Goal: Contribute content: Contribute content

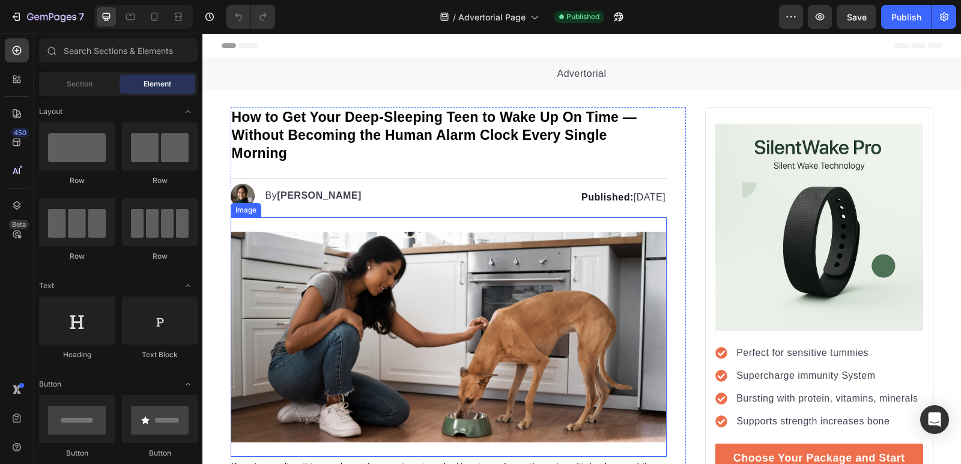
click at [287, 430] on img at bounding box center [449, 337] width 437 height 211
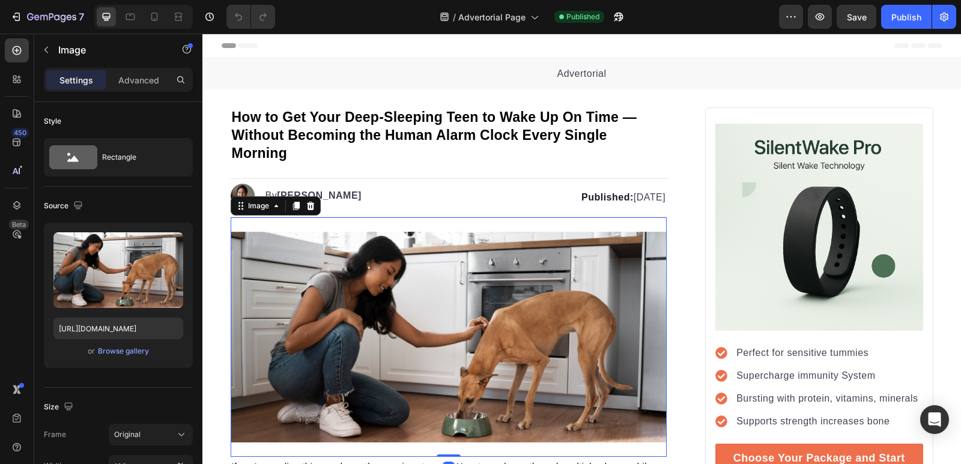
click at [308, 355] on img at bounding box center [449, 337] width 437 height 211
click at [147, 327] on input "[URL][DOMAIN_NAME]" at bounding box center [118, 329] width 130 height 22
paste input "cdn.shopify.com/s/files/1/0756/1956/5801/files/Untitled_design_2.png?v=17589185…"
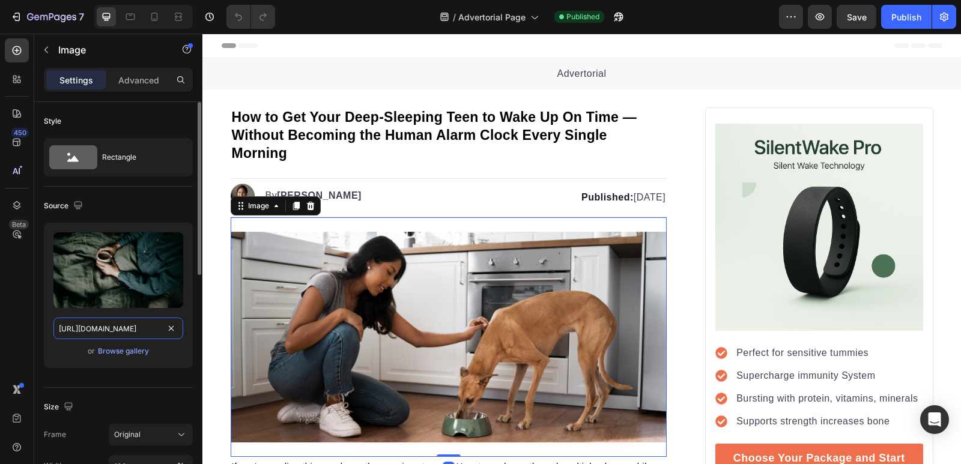
scroll to position [0, 215]
type input "[URL][DOMAIN_NAME]"
click at [154, 372] on div "Upload Image [URL][DOMAIN_NAME] or Browse gallery" at bounding box center [118, 300] width 149 height 155
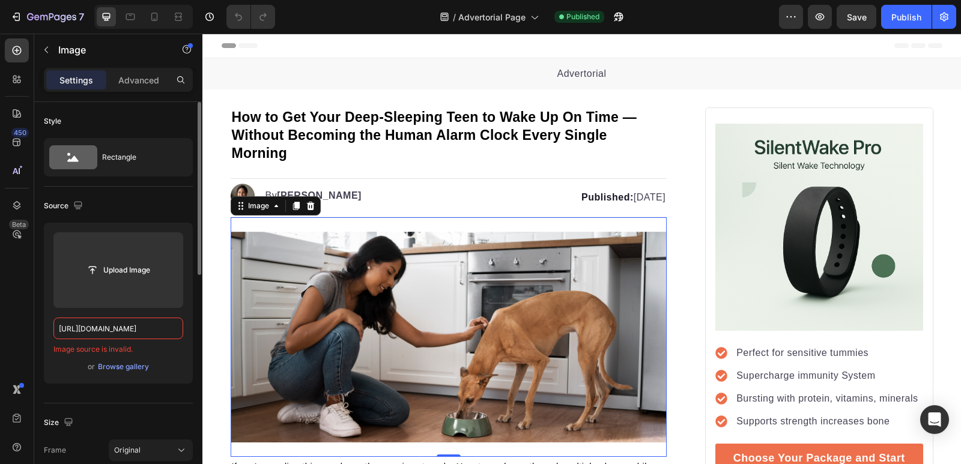
click at [158, 359] on div "Upload Image https://cdn.shopify.com/s/files/1/0756/1956/5801/files/Untitled_de…" at bounding box center [118, 303] width 149 height 161
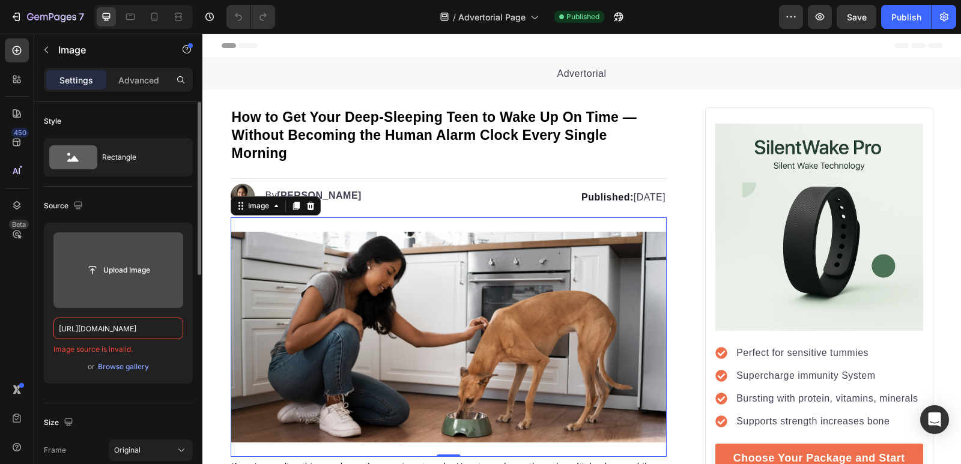
click at [109, 278] on input "file" at bounding box center [118, 270] width 83 height 20
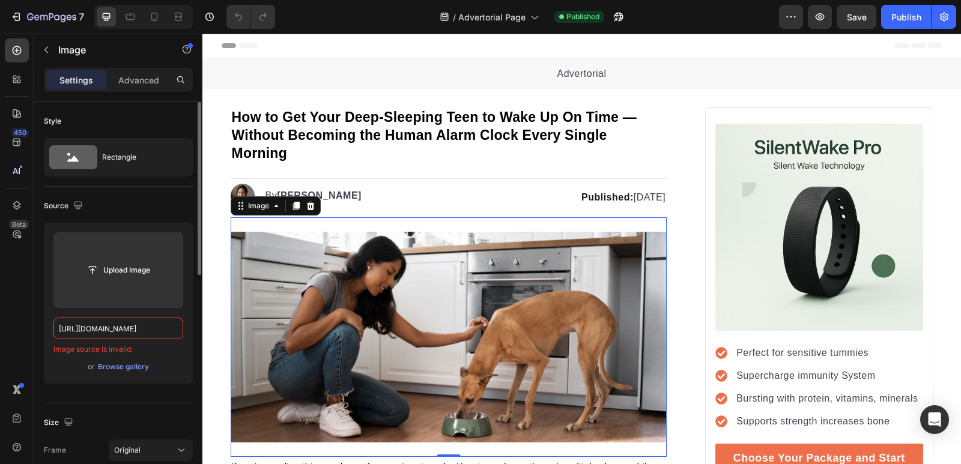
click at [136, 376] on div "Upload Image https://cdn.shopify.com/s/files/1/0756/1956/5801/files/Untitled_de…" at bounding box center [118, 303] width 149 height 161
click at [133, 369] on div "Browse gallery" at bounding box center [123, 367] width 51 height 11
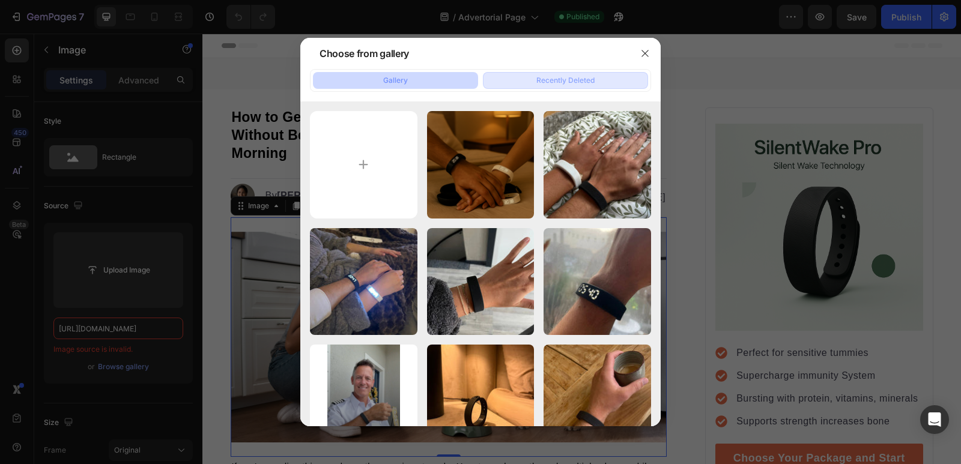
click at [532, 84] on button "Recently Deleted" at bounding box center [565, 80] width 165 height 17
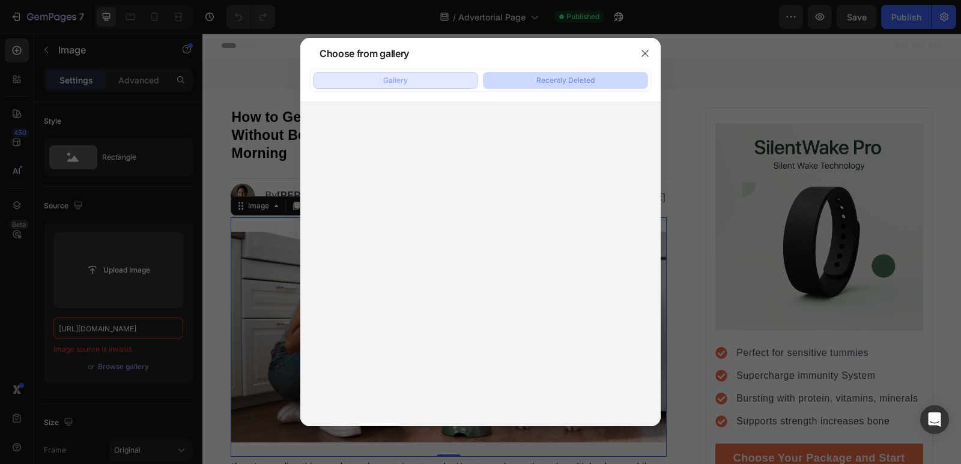
click at [411, 85] on button "Gallery" at bounding box center [395, 80] width 165 height 17
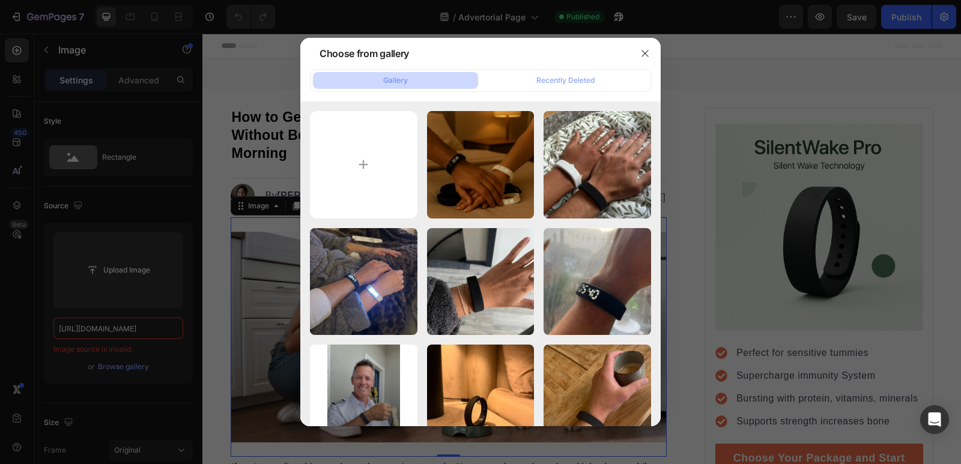
click at [635, 56] on div at bounding box center [645, 53] width 31 height 31
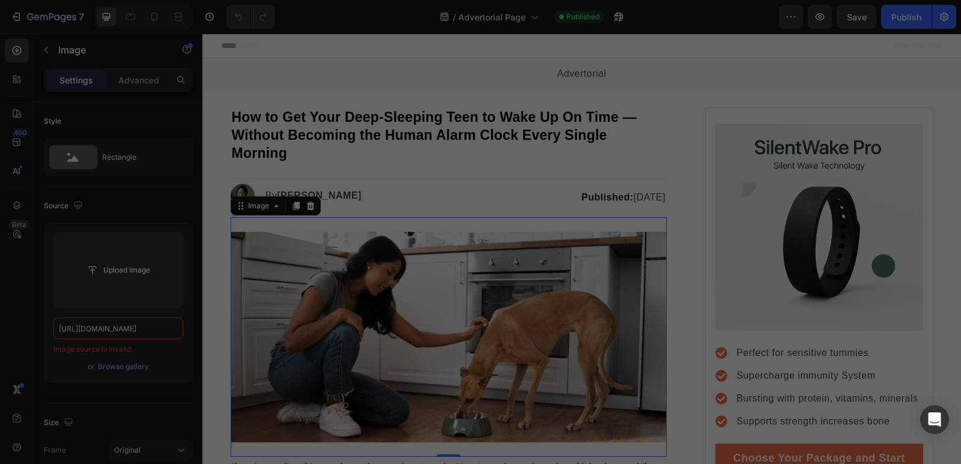
click at [641, 55] on div "Header" at bounding box center [582, 46] width 721 height 24
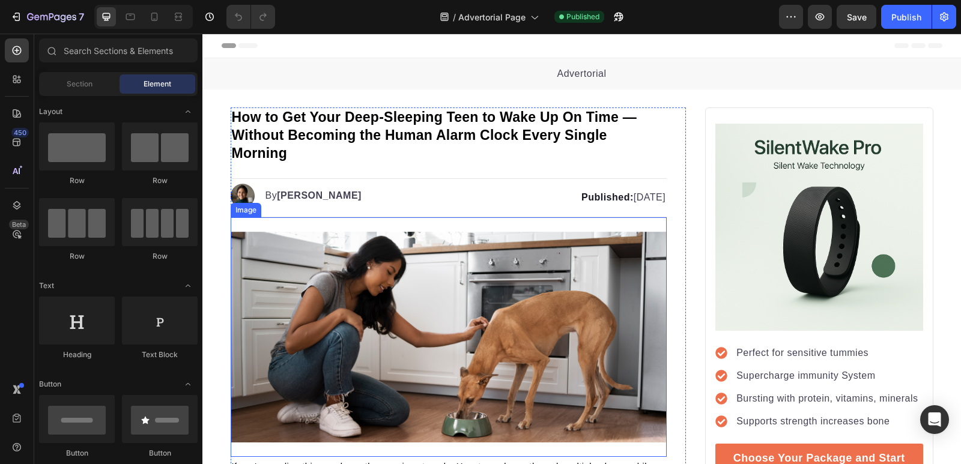
click at [283, 310] on img at bounding box center [449, 337] width 437 height 211
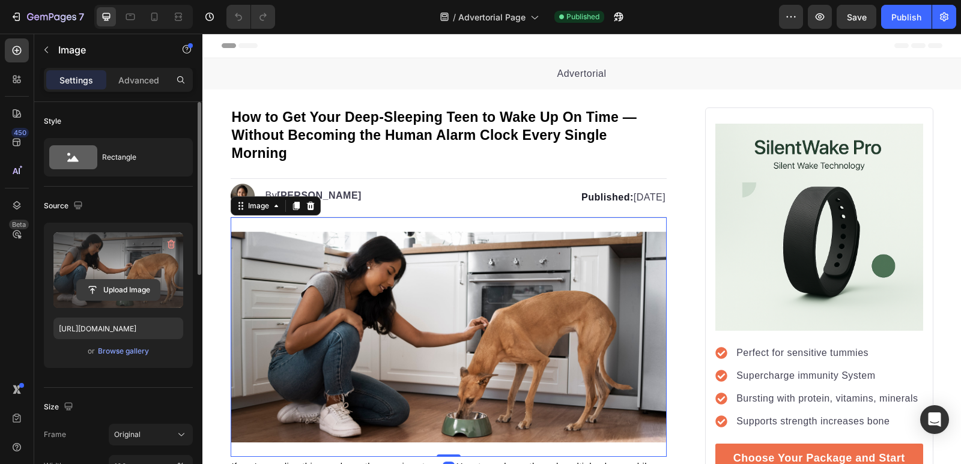
click at [113, 292] on input "file" at bounding box center [118, 290] width 83 height 20
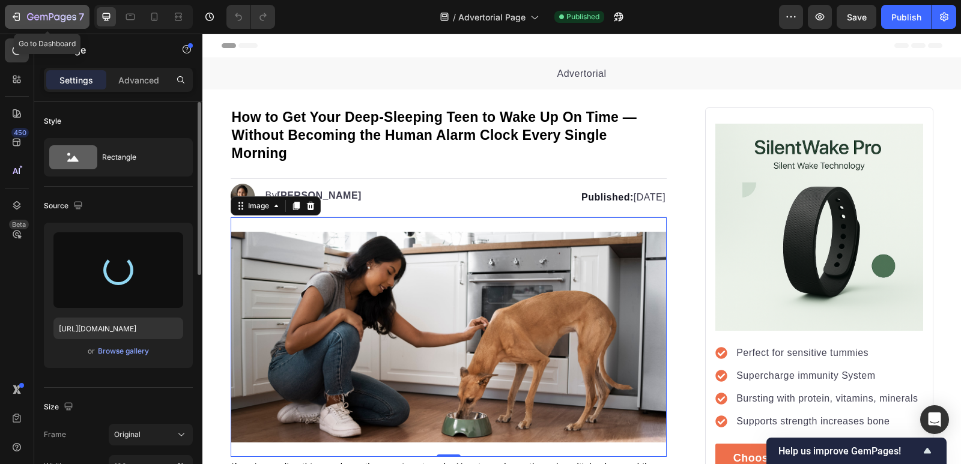
click at [17, 18] on icon "button" at bounding box center [16, 17] width 12 height 12
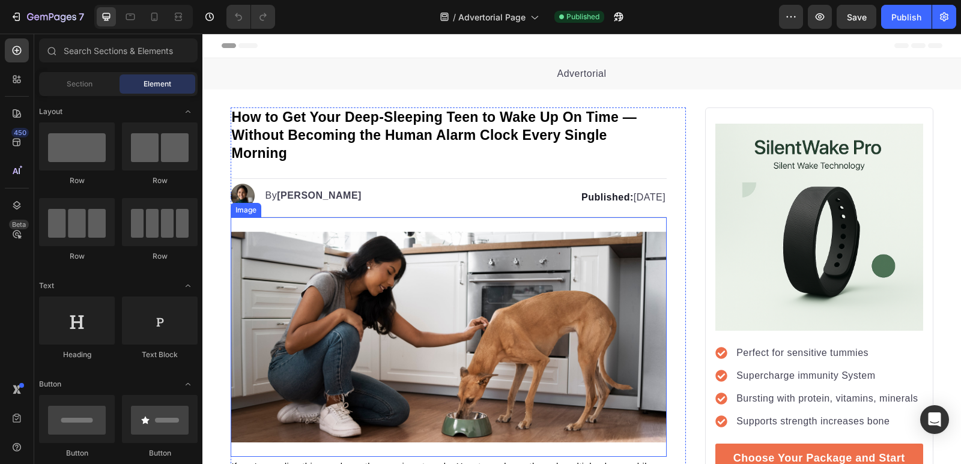
click at [413, 379] on img at bounding box center [449, 337] width 437 height 211
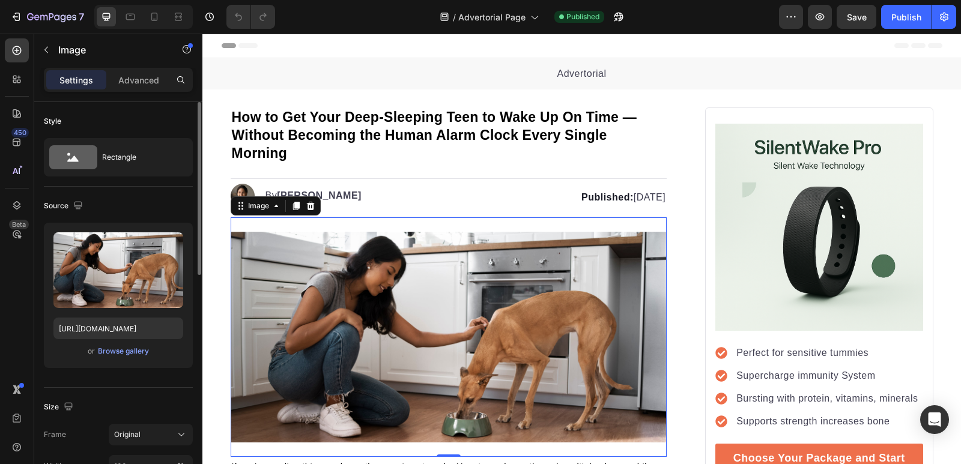
click at [123, 359] on div "Upload Image https://gempages-demo.myshopify.com/cdn/shop/t/1/assets/4956117680…" at bounding box center [118, 295] width 149 height 145
click at [120, 354] on div "Browse gallery" at bounding box center [123, 351] width 51 height 11
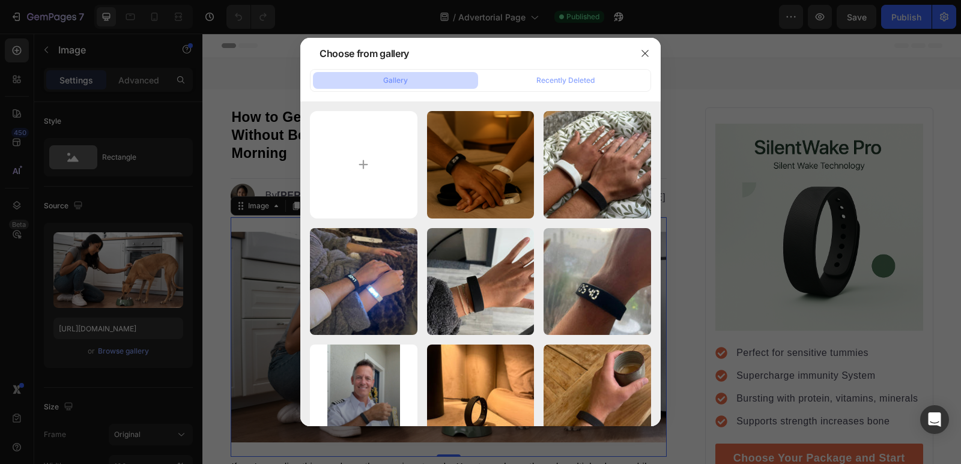
click at [241, 236] on div at bounding box center [480, 232] width 961 height 464
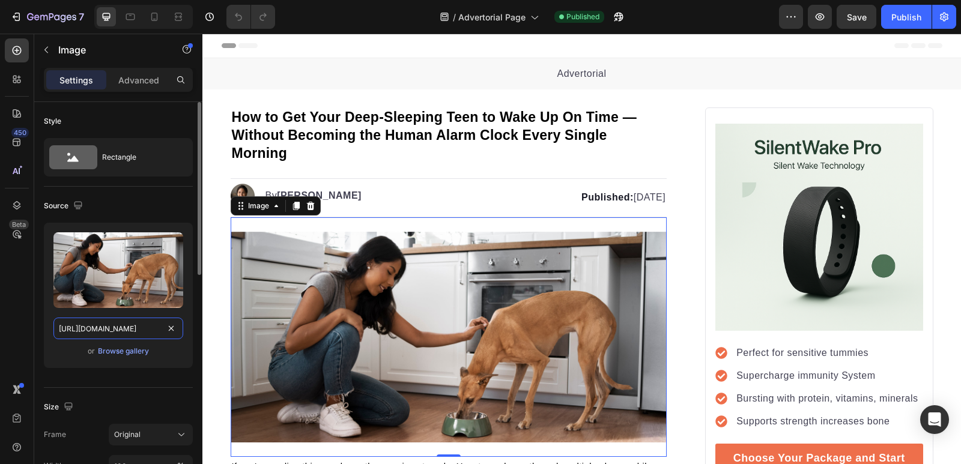
click at [138, 327] on input "[URL][DOMAIN_NAME]" at bounding box center [118, 329] width 130 height 22
paste input "[DOMAIN_NAME][URL]"
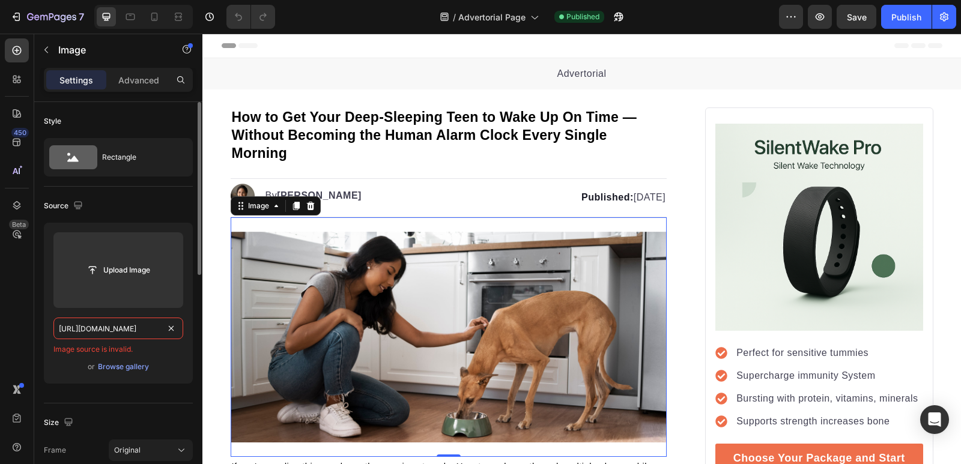
type input "[URL][DOMAIN_NAME]"
click at [68, 361] on div "or Browse gallery" at bounding box center [118, 367] width 130 height 14
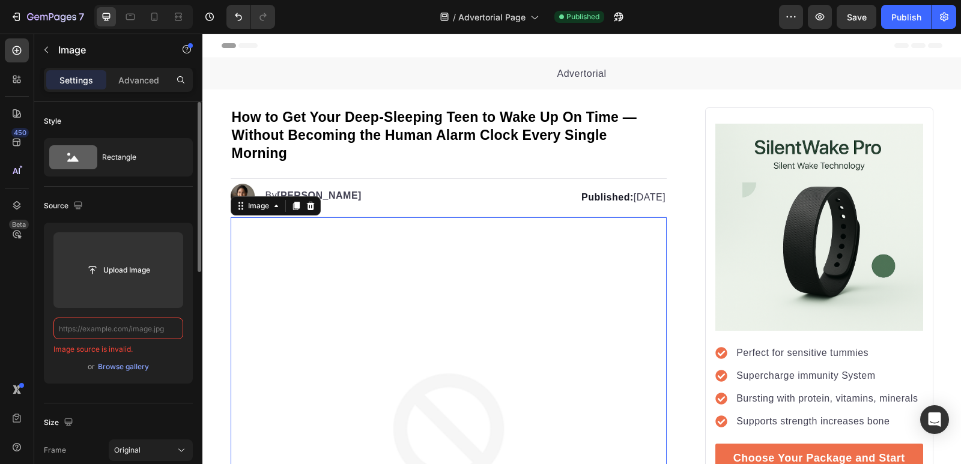
click at [114, 184] on div "Style Rectangle" at bounding box center [118, 144] width 149 height 85
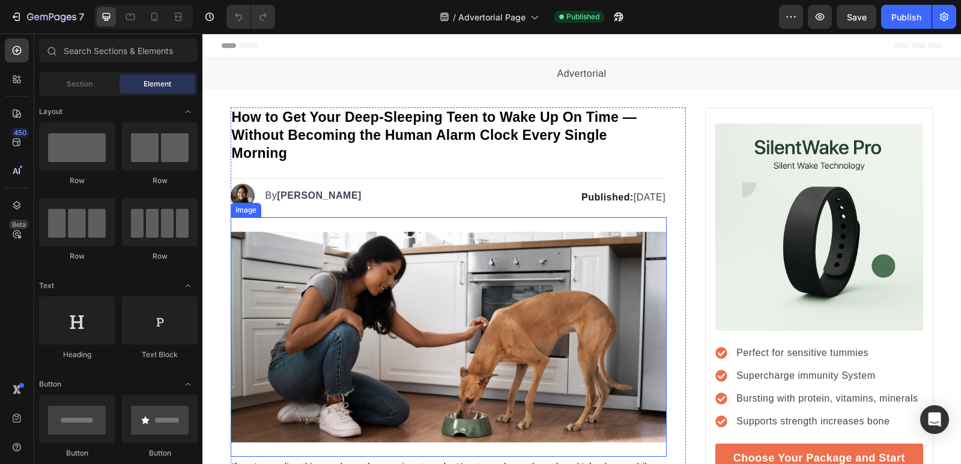
click at [466, 290] on img at bounding box center [449, 337] width 437 height 211
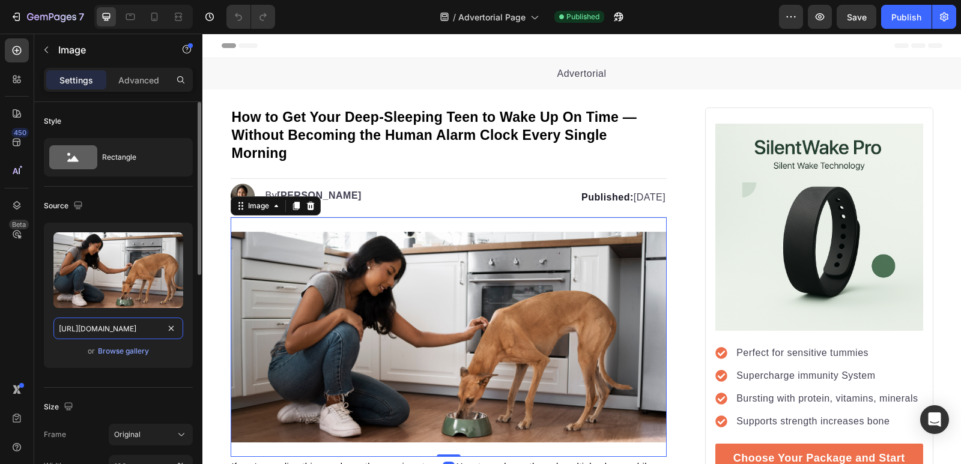
click at [129, 323] on input "[URL][DOMAIN_NAME]" at bounding box center [118, 329] width 130 height 22
paste input "[DOMAIN_NAME][URL]"
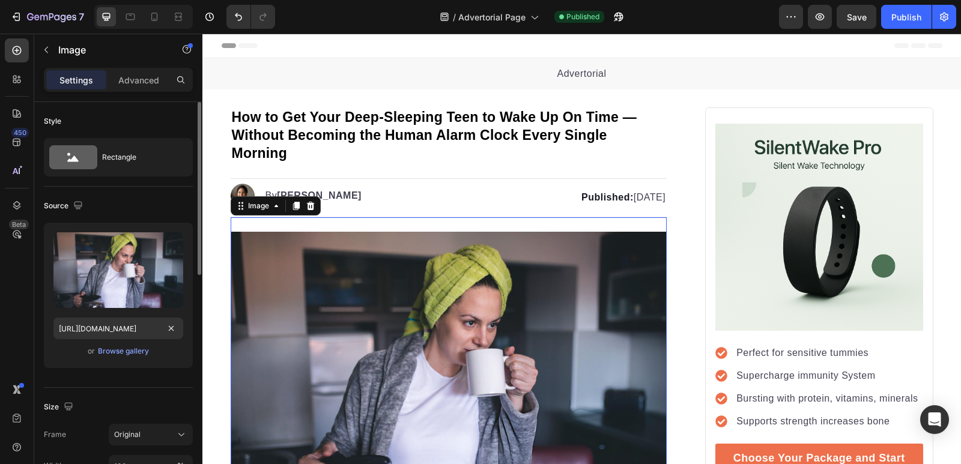
click at [162, 389] on div "Size Frame Original Width 100 px % Height px %" at bounding box center [118, 453] width 149 height 130
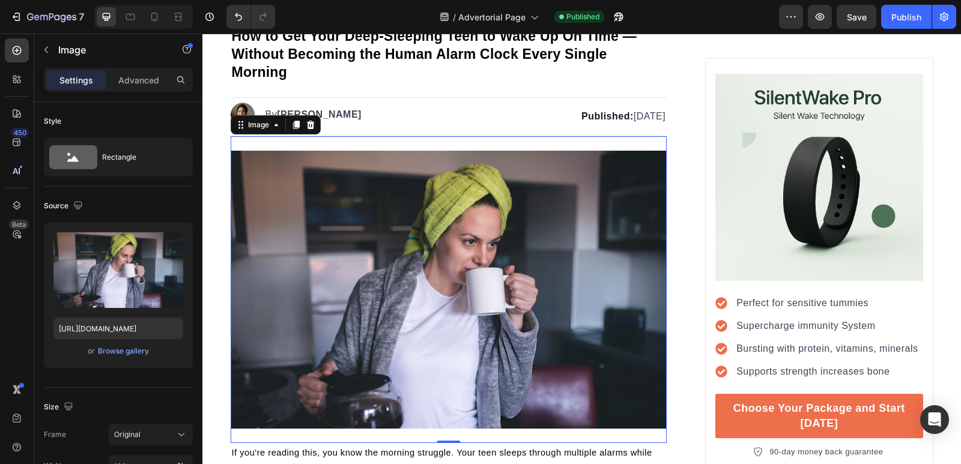
scroll to position [108, 0]
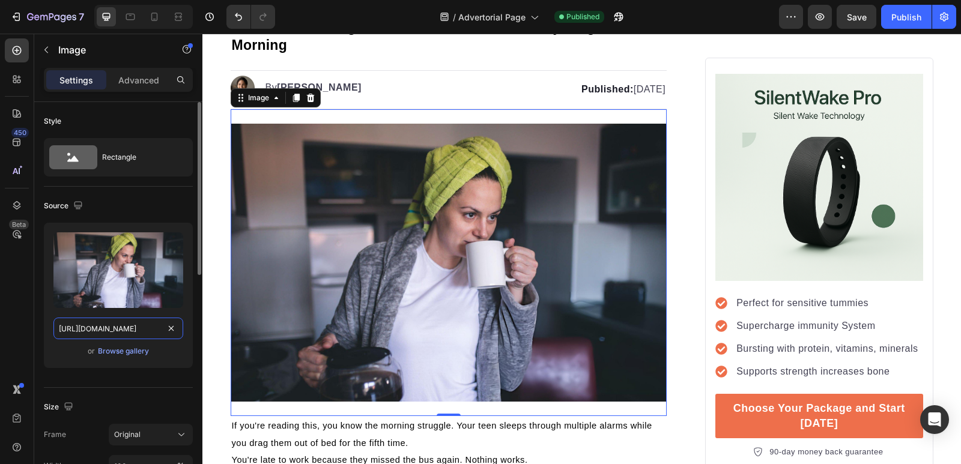
click at [129, 325] on input "[URL][DOMAIN_NAME]" at bounding box center [118, 329] width 130 height 22
click at [130, 323] on input "[URL][DOMAIN_NAME]" at bounding box center [118, 329] width 130 height 22
paste input "Untitled_design_2.png?v=1758918562"
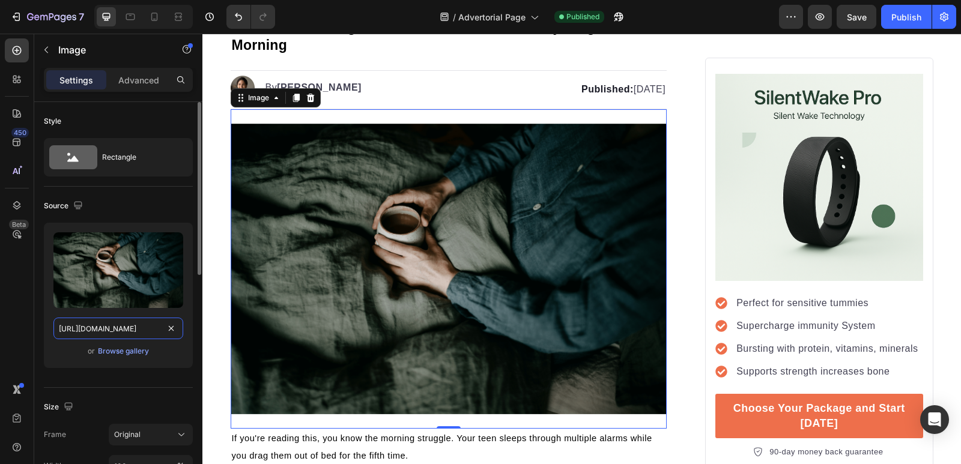
scroll to position [0, 215]
type input "[URL][DOMAIN_NAME]"
click at [147, 387] on div "Source Upload Image [URL][DOMAIN_NAME] or Browse gallery" at bounding box center [118, 287] width 149 height 201
click at [177, 376] on div "Upload Image [URL][DOMAIN_NAME] or Browse gallery" at bounding box center [118, 300] width 149 height 155
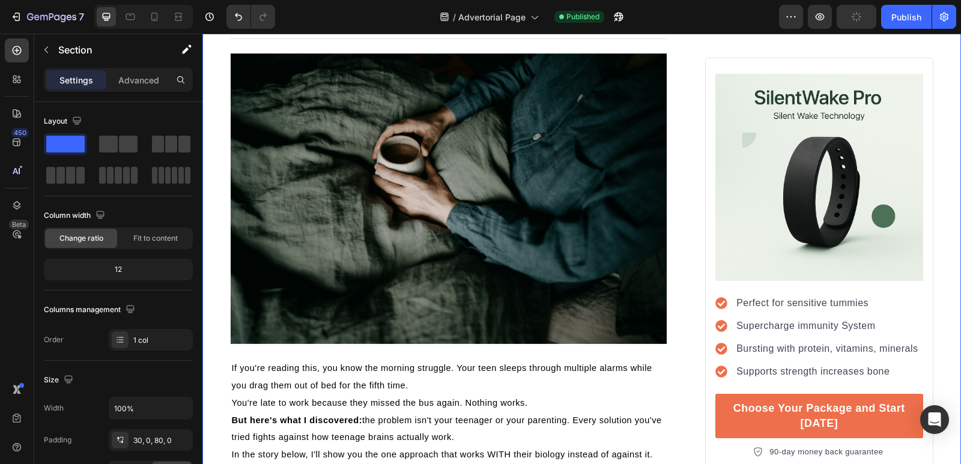
scroll to position [184, 0]
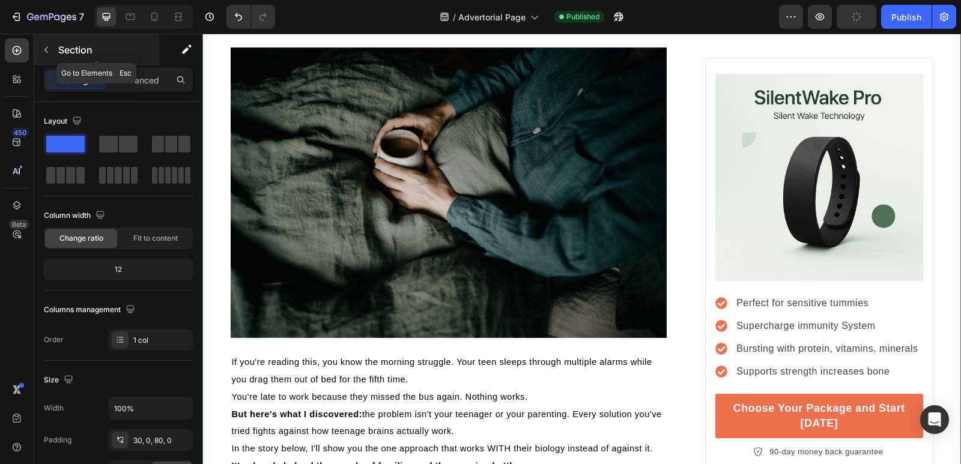
click at [41, 49] on icon "button" at bounding box center [46, 50] width 10 height 10
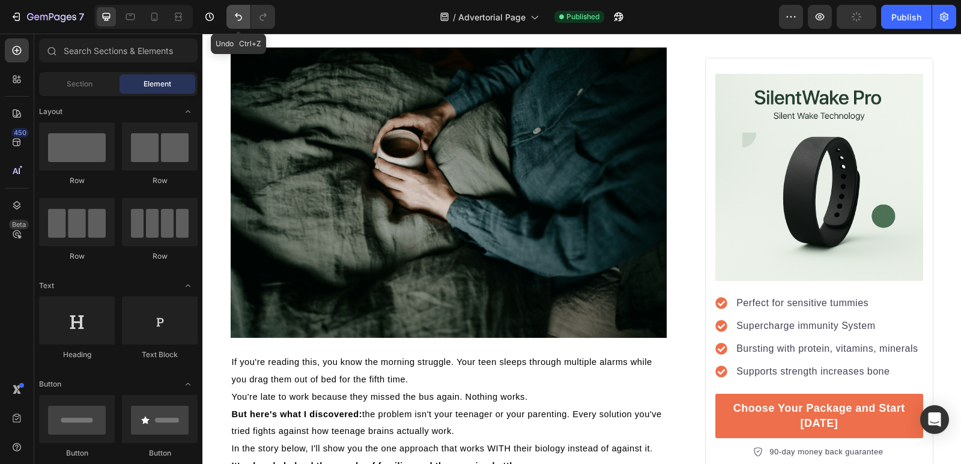
click at [230, 10] on button "Undo/Redo" at bounding box center [239, 17] width 24 height 24
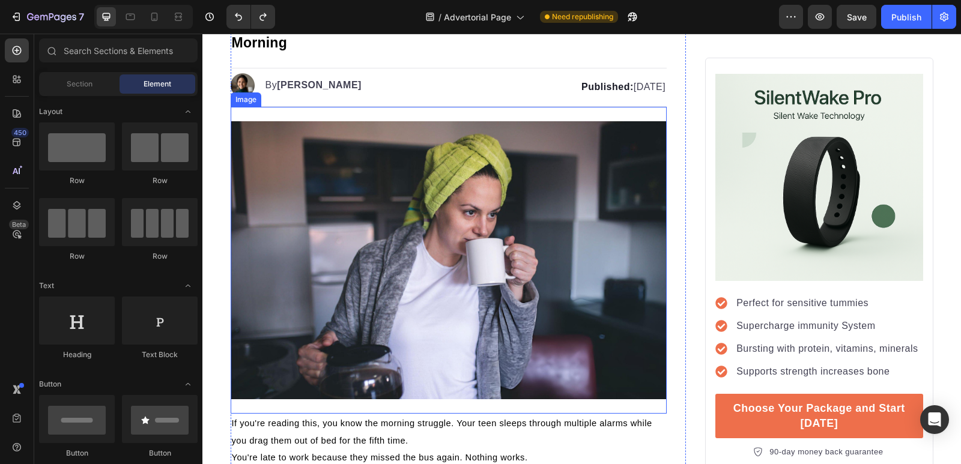
scroll to position [112, 0]
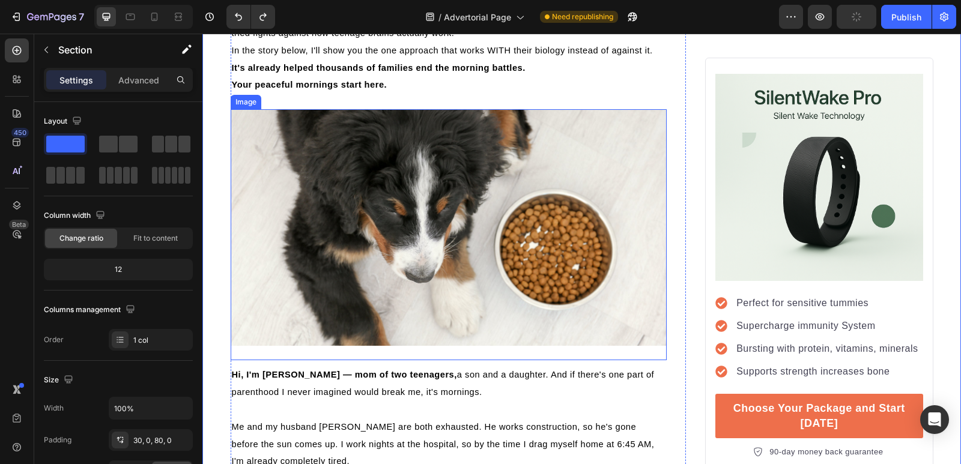
scroll to position [577, 0]
